Goal: Find contact information: Find contact information

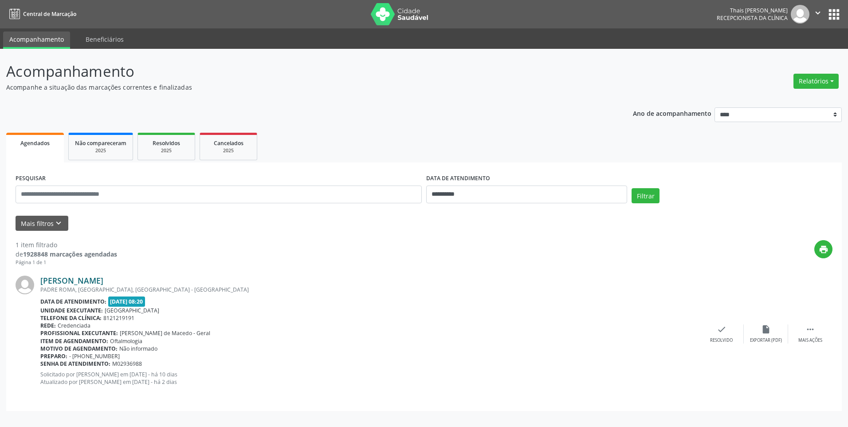
drag, startPoint x: 89, startPoint y: 280, endPoint x: 42, endPoint y: 283, distance: 47.5
click at [42, 283] on div "[PERSON_NAME]" at bounding box center [369, 280] width 659 height 10
copy link "[PERSON_NAME]"
click at [103, 280] on link "[PERSON_NAME]" at bounding box center [71, 280] width 63 height 10
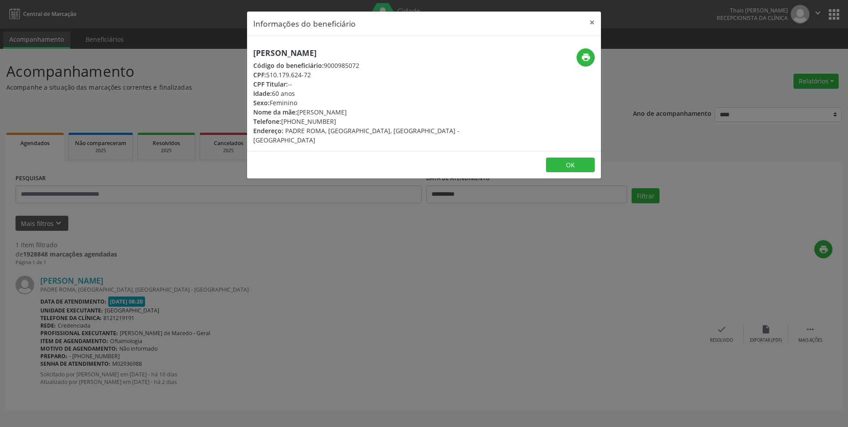
drag, startPoint x: 314, startPoint y: 121, endPoint x: 282, endPoint y: 120, distance: 32.4
click at [282, 120] on div "Telefone: [PHONE_NUMBER]" at bounding box center [364, 121] width 223 height 9
copy div "[PHONE_NUMBER]"
drag, startPoint x: 349, startPoint y: 50, endPoint x: 254, endPoint y: 55, distance: 95.5
click at [254, 55] on h5 "[PERSON_NAME]" at bounding box center [364, 52] width 223 height 9
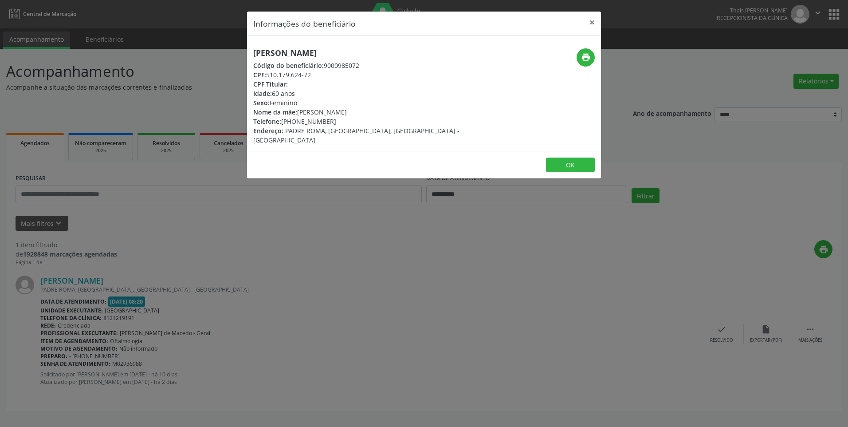
copy h5 "[PERSON_NAME]"
